Goal: Task Accomplishment & Management: Use online tool/utility

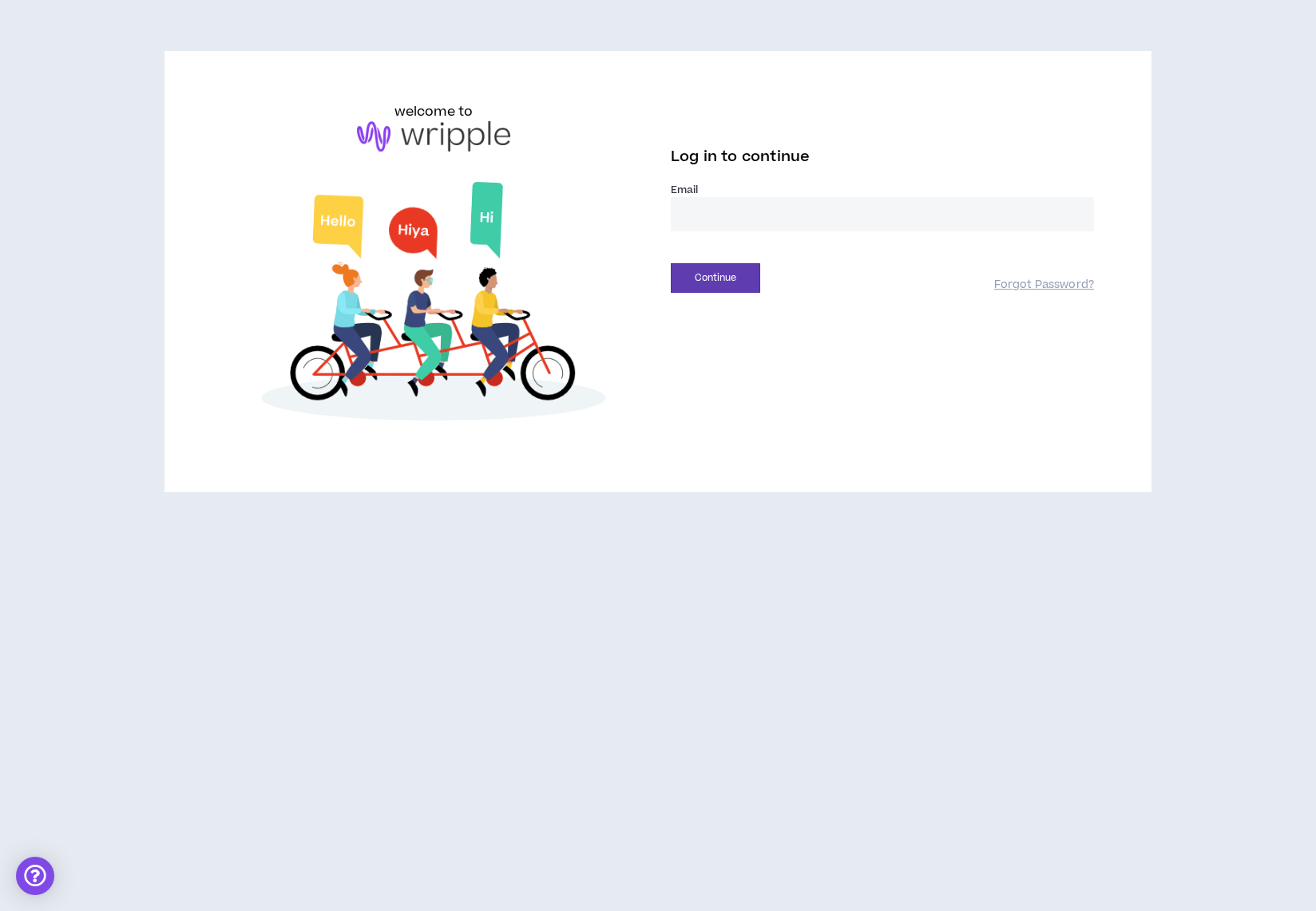
click at [774, 231] on div "Email *" at bounding box center [882, 214] width 423 height 62
click at [736, 207] on input "email" at bounding box center [882, 214] width 423 height 34
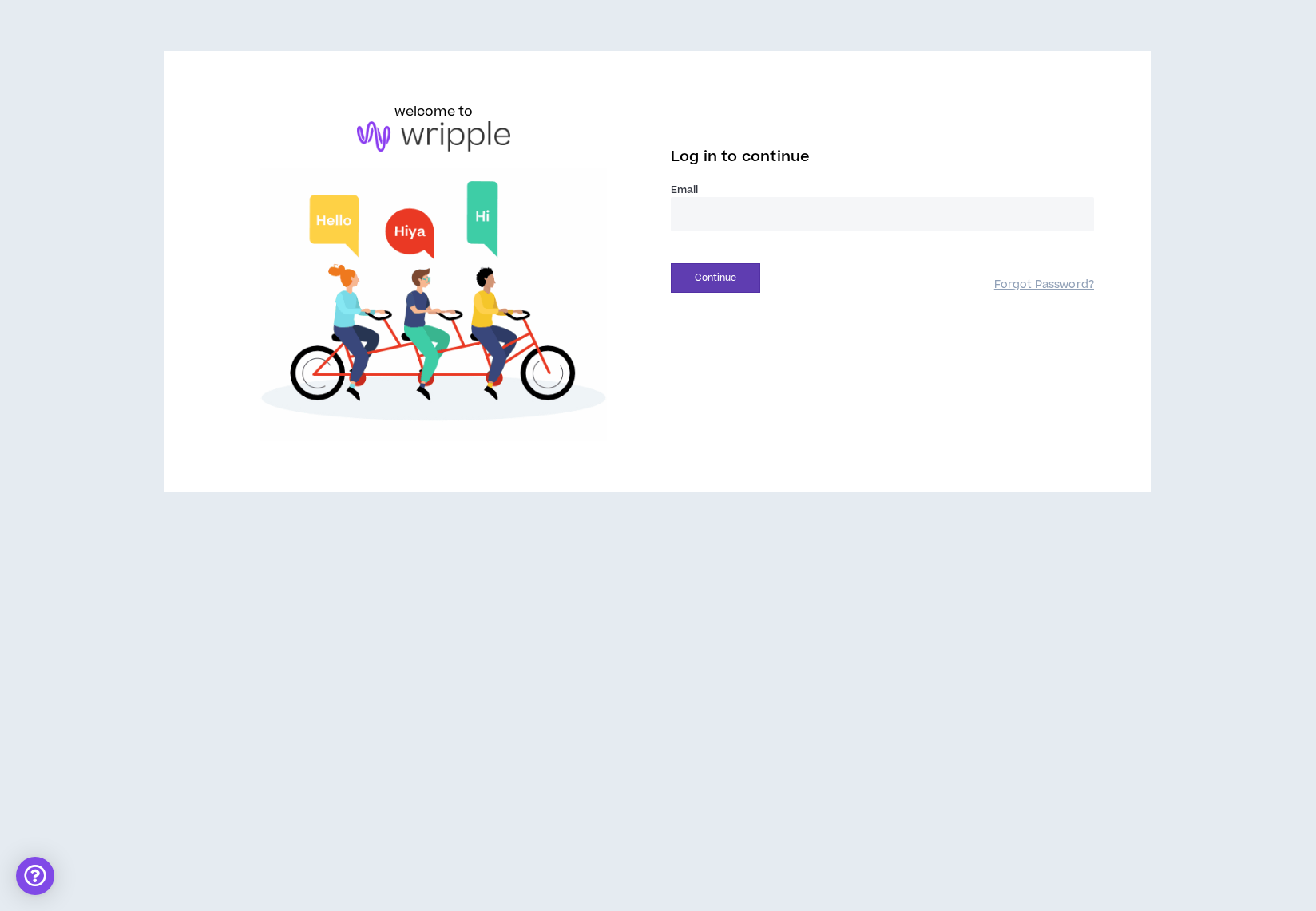
type input "**********"
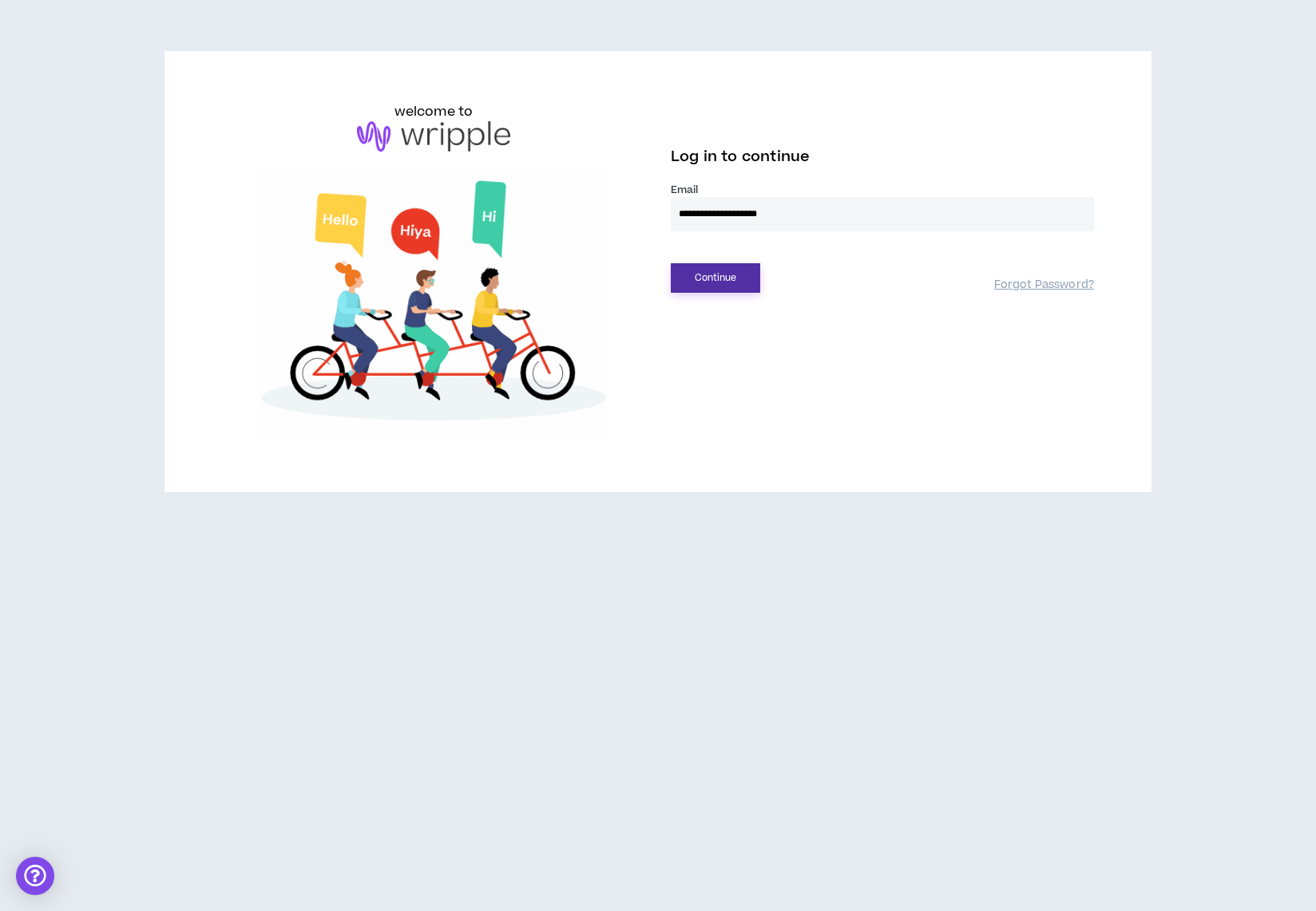
click at [728, 272] on button "Continue" at bounding box center [715, 278] width 89 height 29
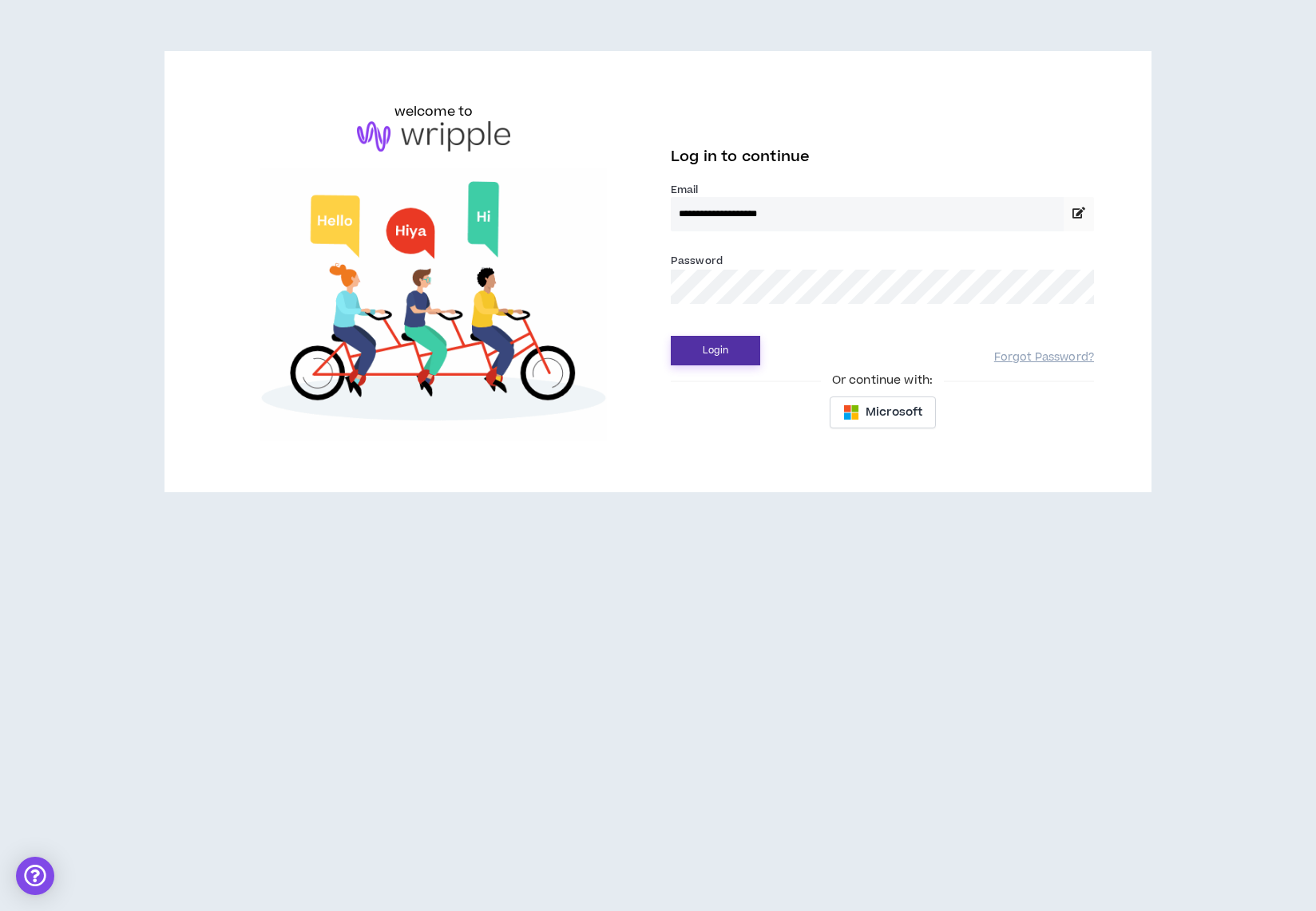
click at [726, 347] on button "Login" at bounding box center [715, 350] width 89 height 29
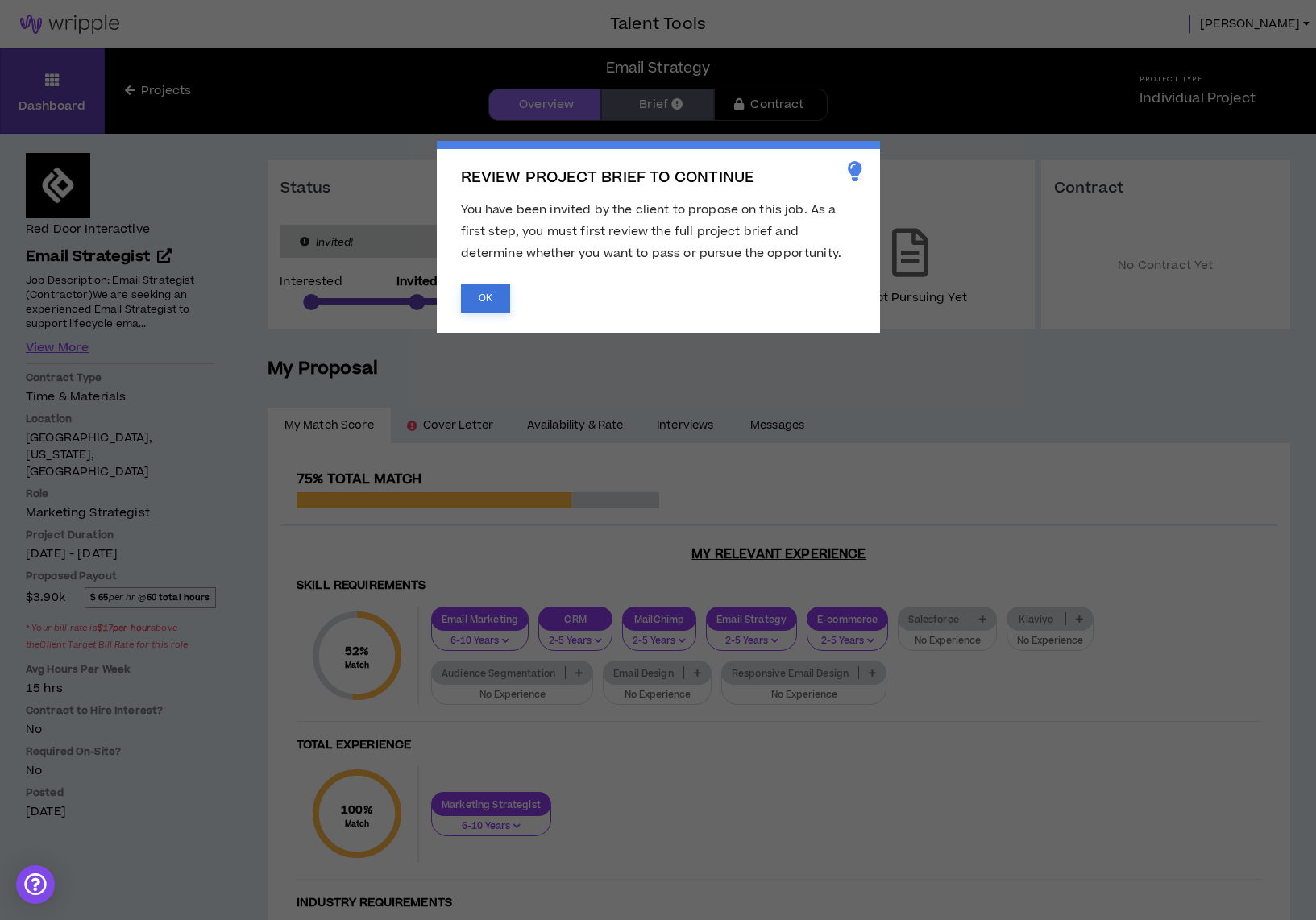
click at [491, 287] on button "OK" at bounding box center [486, 299] width 50 height 29
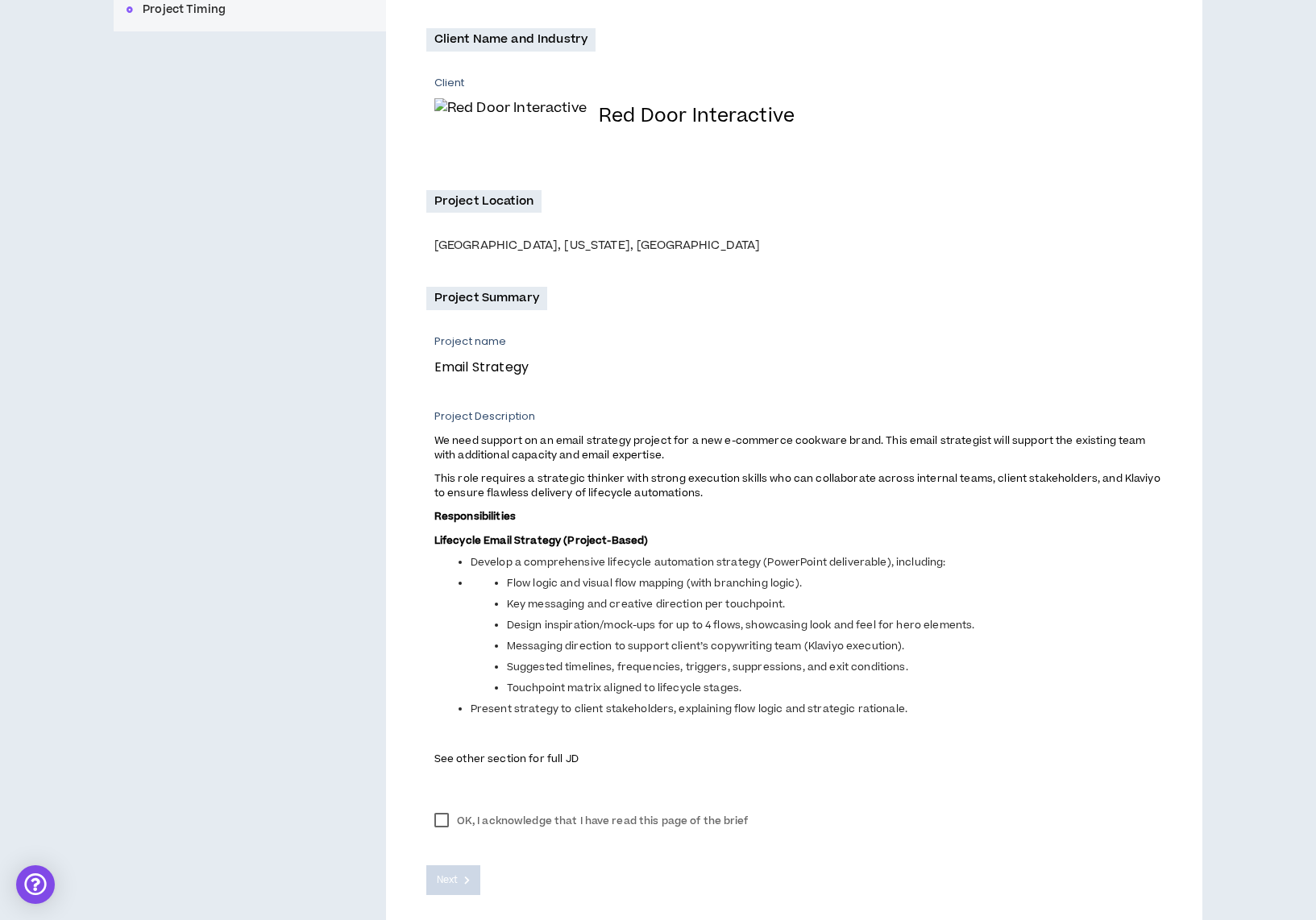
scroll to position [370, 0]
